Goal: Information Seeking & Learning: Learn about a topic

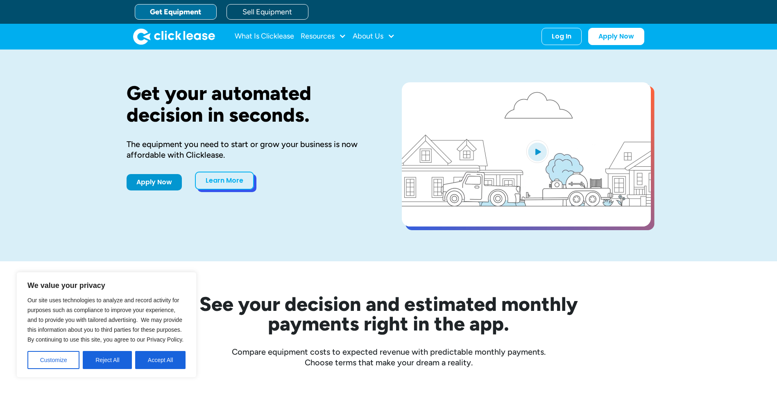
click at [225, 186] on link "Learn More" at bounding box center [224, 181] width 59 height 18
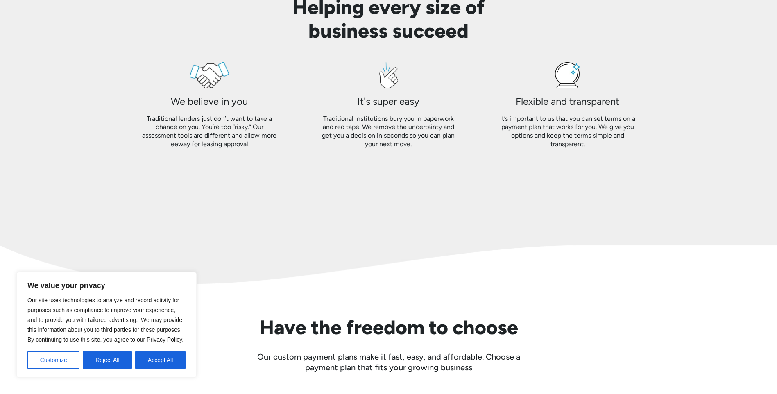
scroll to position [778, 0]
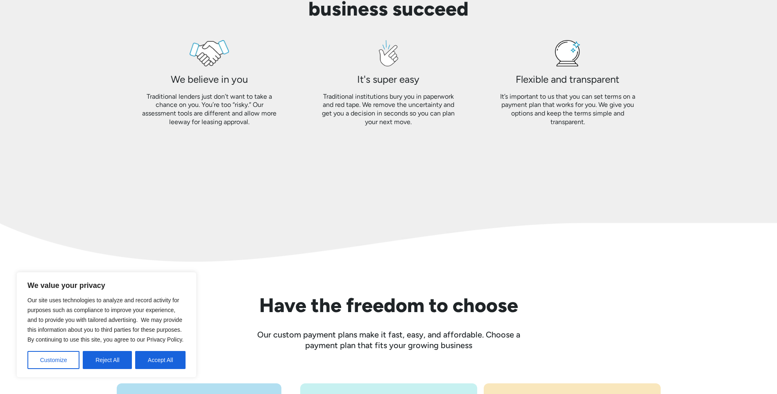
drag, startPoint x: 49, startPoint y: 362, endPoint x: 54, endPoint y: 360, distance: 5.3
click at [51, 361] on button "Customize" at bounding box center [53, 360] width 52 height 18
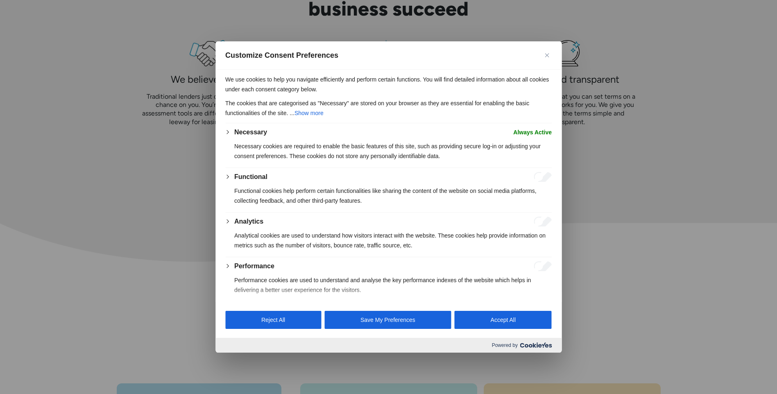
click at [370, 319] on button "Save My Preferences" at bounding box center [387, 320] width 127 height 18
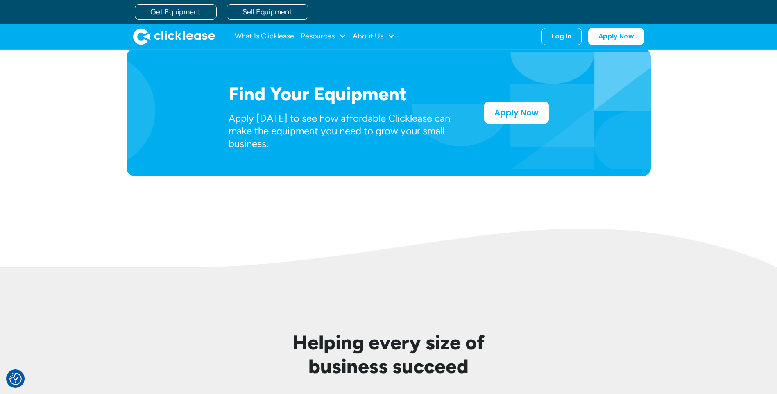
scroll to position [410, 0]
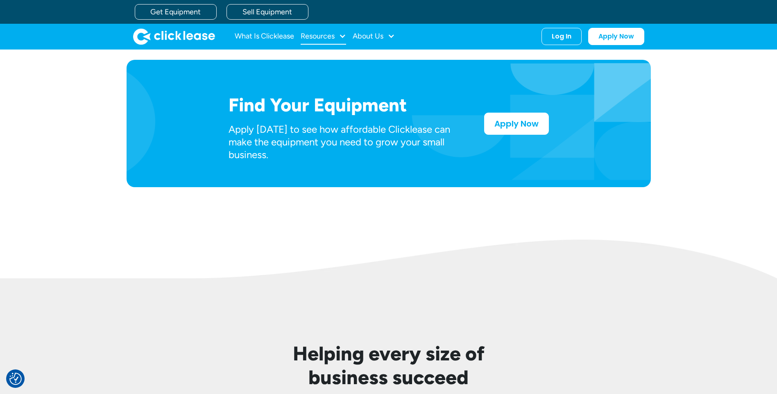
click at [315, 36] on div "Resources" at bounding box center [318, 36] width 34 height 0
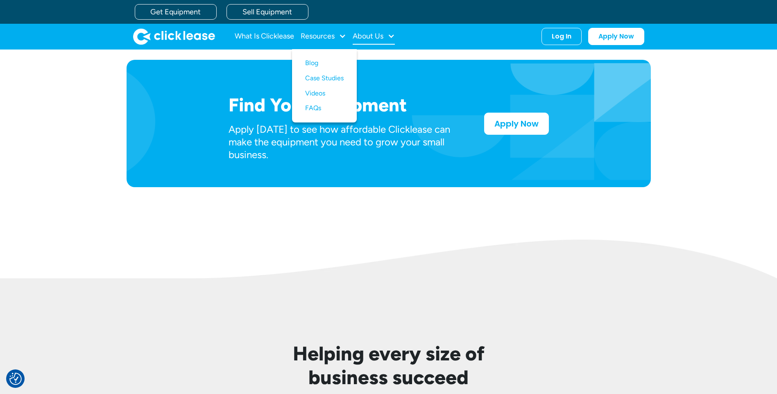
click at [373, 36] on div "About Us" at bounding box center [368, 36] width 31 height 0
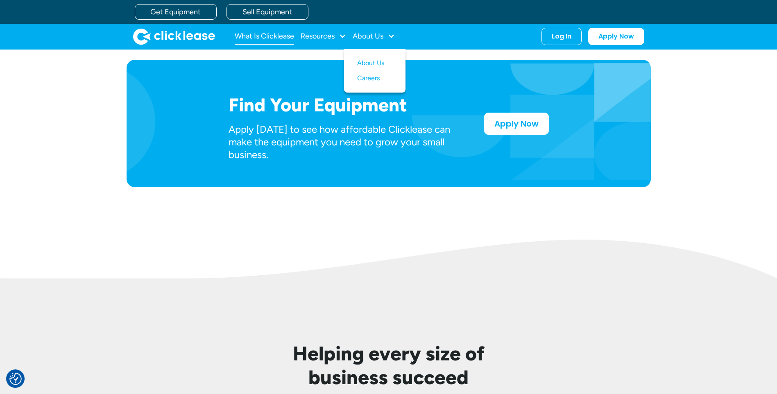
click at [265, 33] on link "What Is Clicklease" at bounding box center [264, 36] width 59 height 16
